Goal: Transaction & Acquisition: Purchase product/service

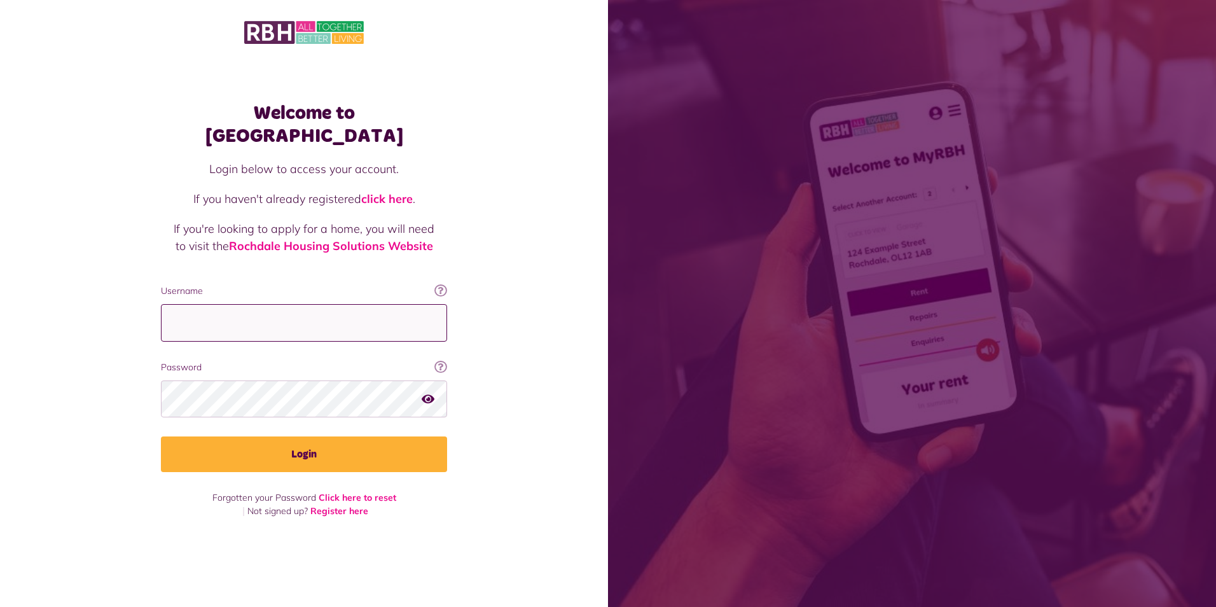
click at [352, 305] on input "Username" at bounding box center [304, 323] width 286 height 38
type input "**********"
click at [161, 436] on button "Login" at bounding box center [304, 454] width 286 height 36
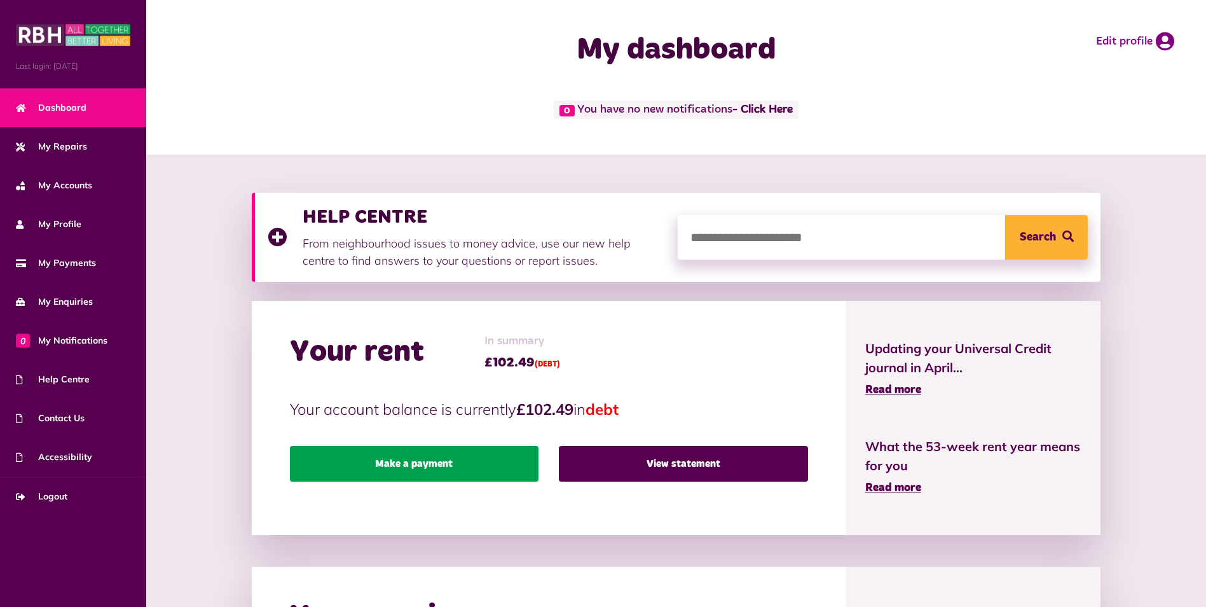
click at [463, 456] on link "Make a payment" at bounding box center [414, 464] width 249 height 36
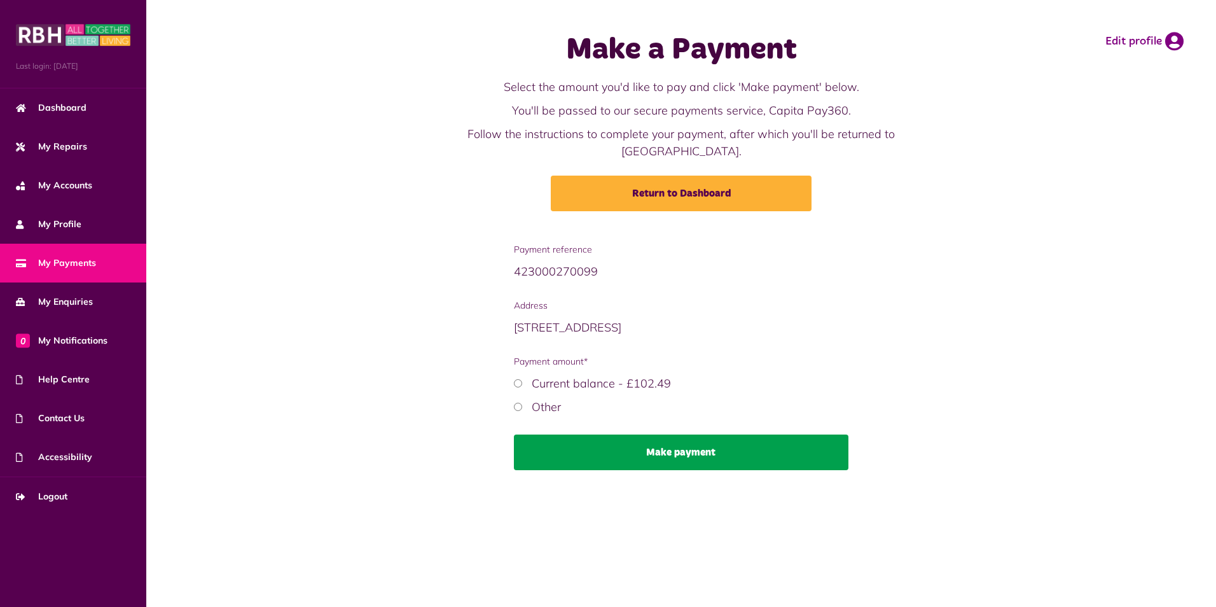
click at [648, 434] on button "Make payment" at bounding box center [681, 452] width 335 height 36
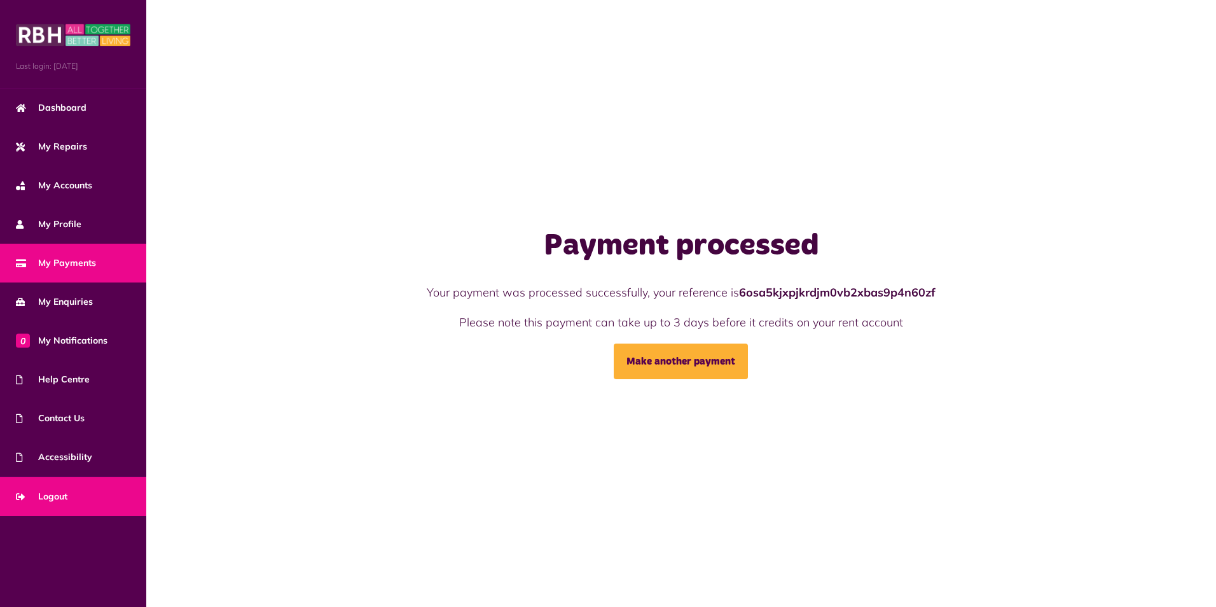
click at [46, 502] on span "Logout" at bounding box center [41, 496] width 51 height 13
